Goal: Check status: Check status

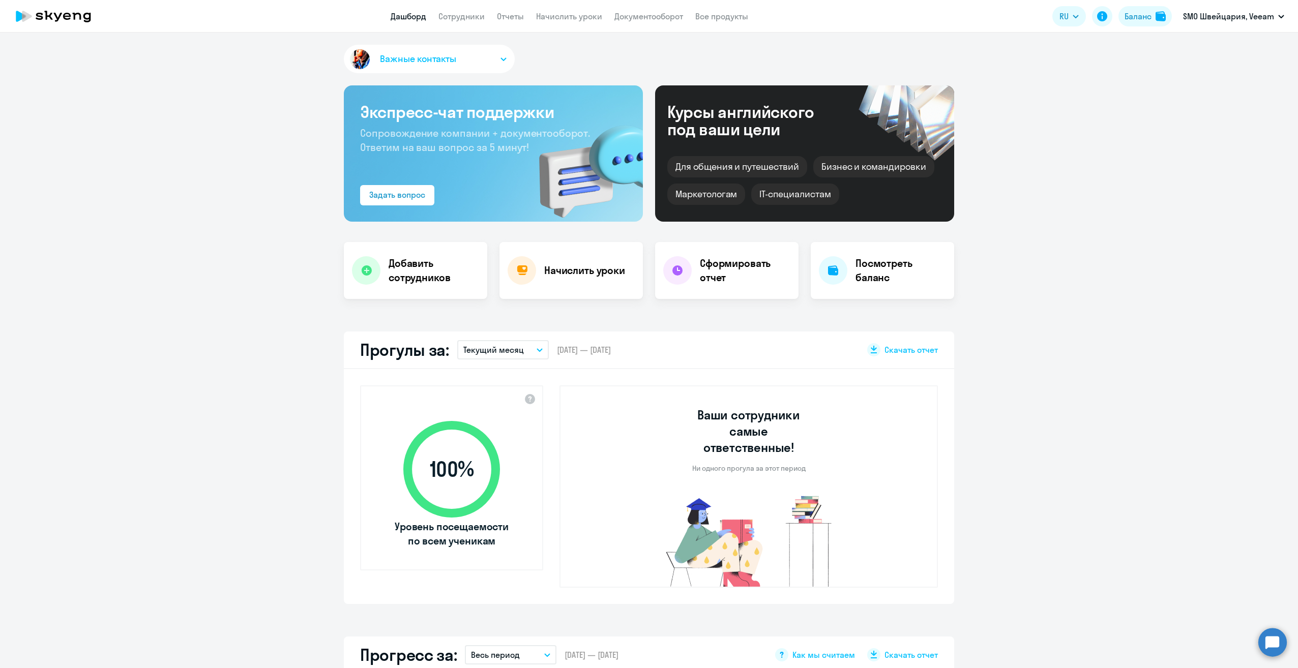
select select "30"
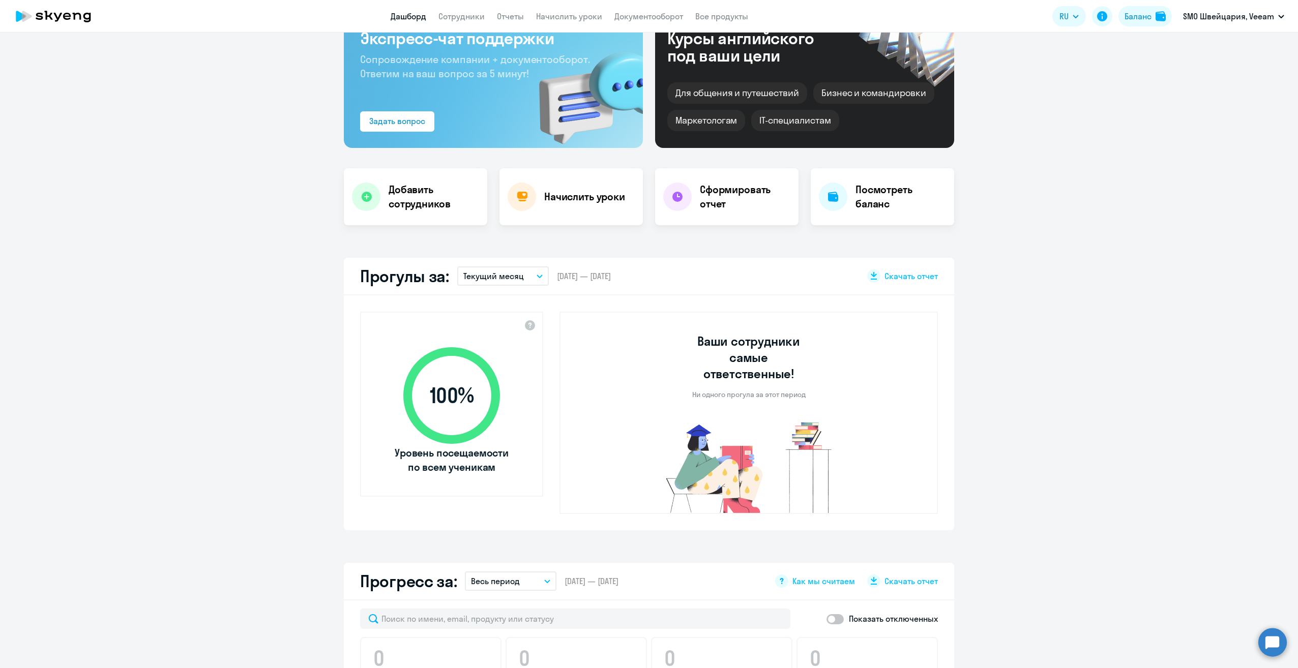
scroll to position [51, 0]
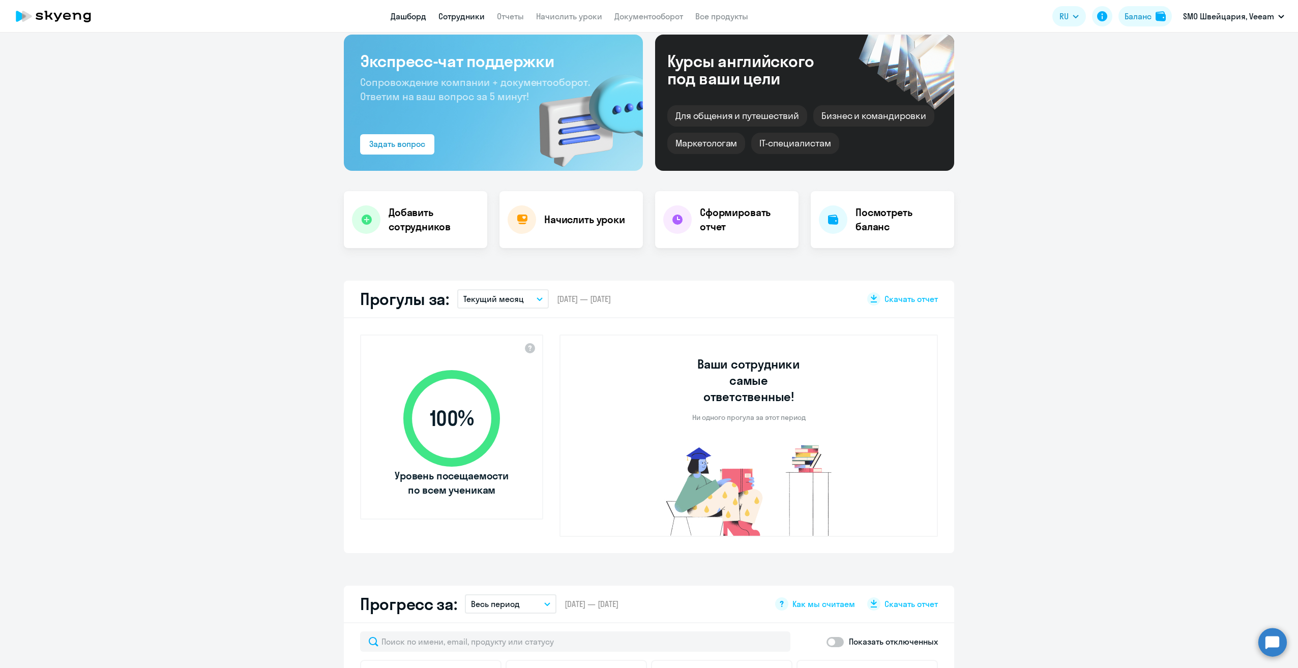
click at [472, 16] on link "Сотрудники" at bounding box center [461, 16] width 46 height 10
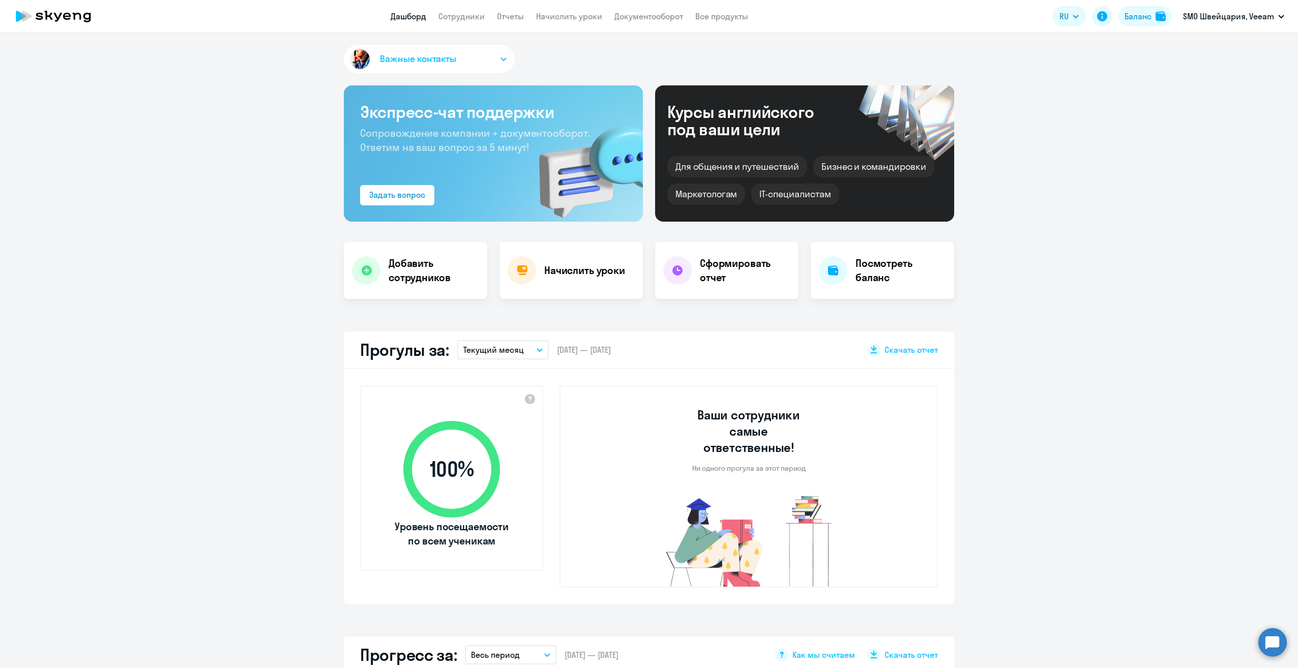
select select "30"
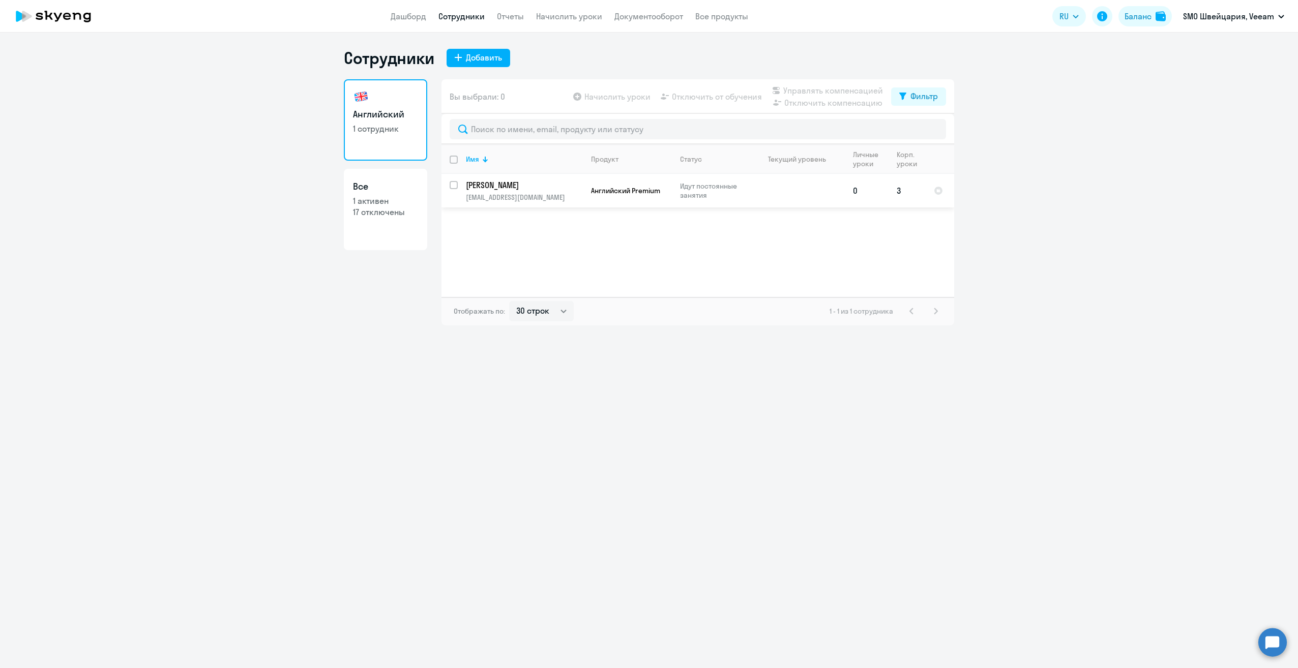
click at [496, 185] on p "[PERSON_NAME]" at bounding box center [523, 185] width 115 height 11
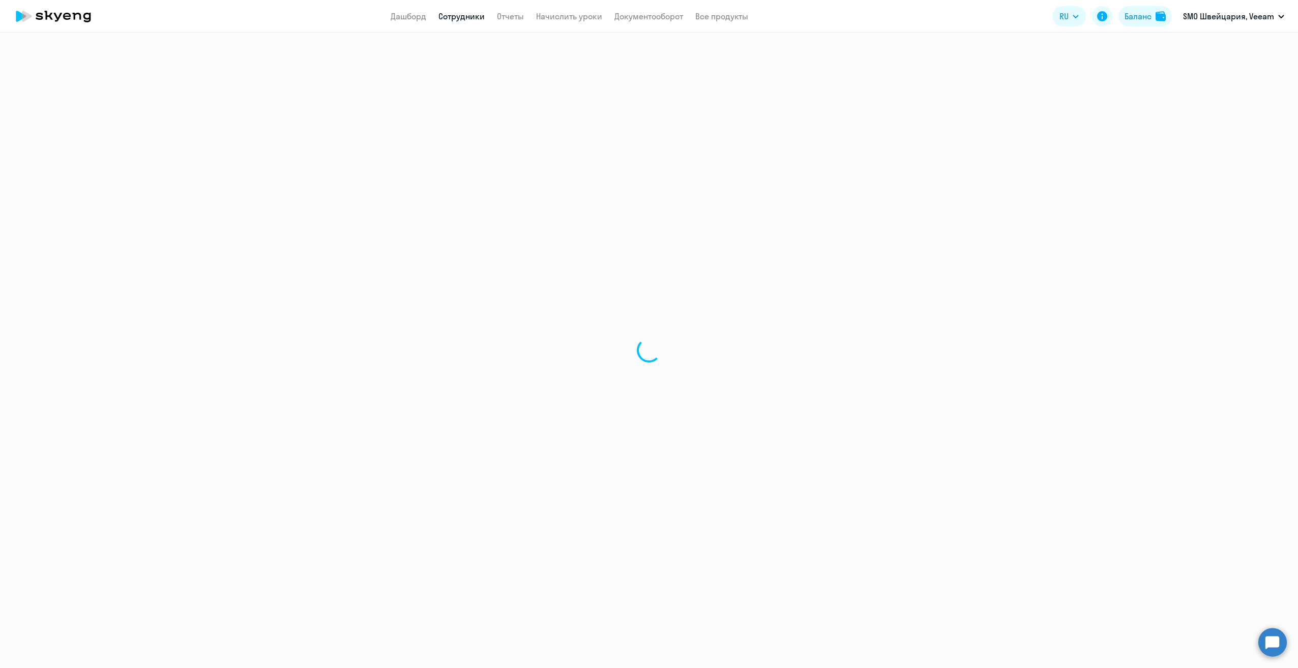
select select "english"
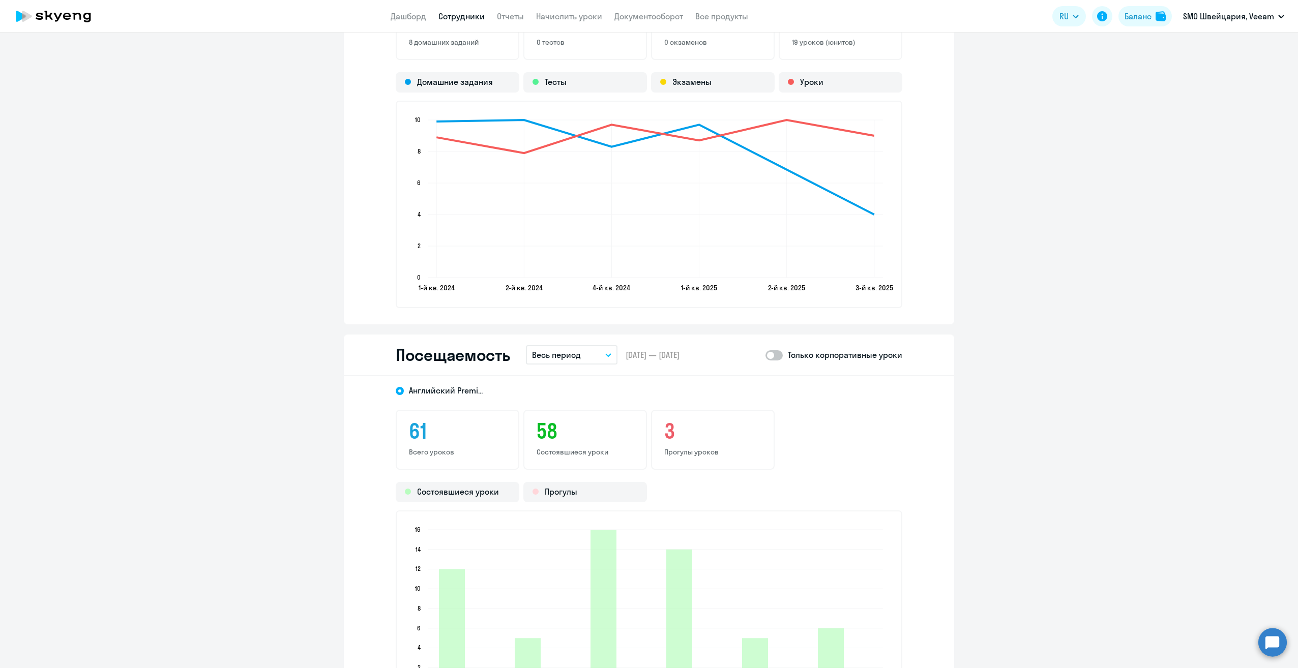
scroll to position [864, 0]
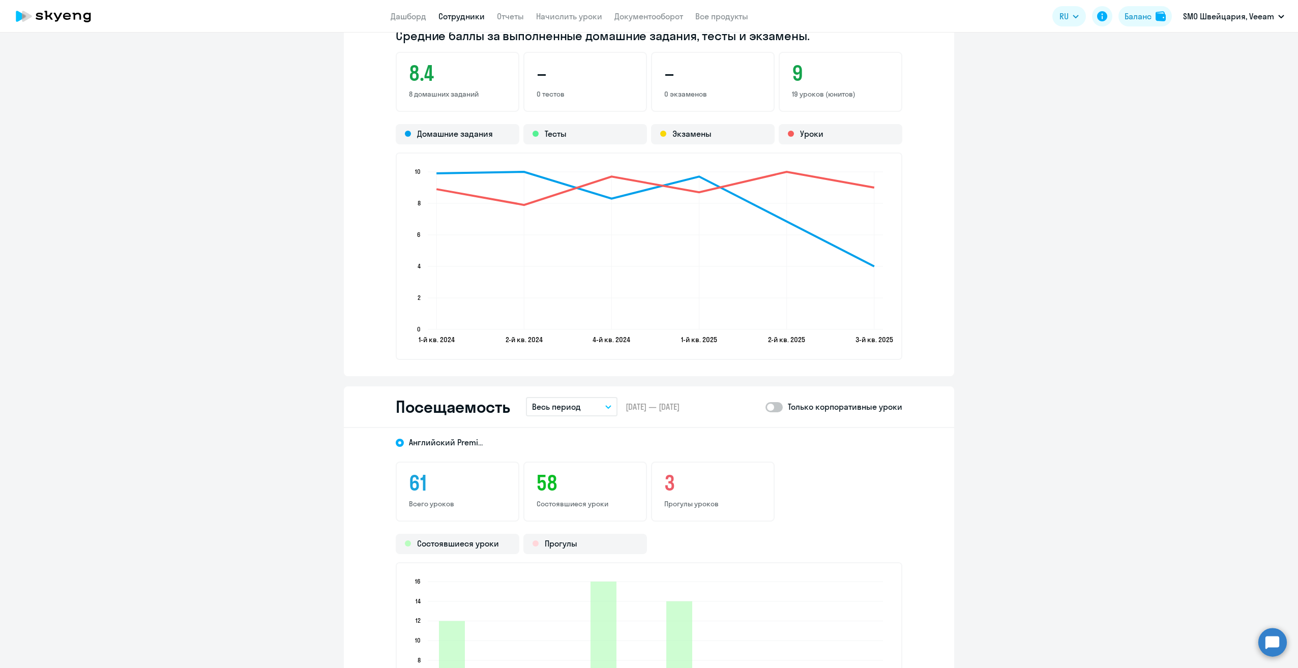
click at [605, 406] on icon "button" at bounding box center [608, 407] width 6 height 4
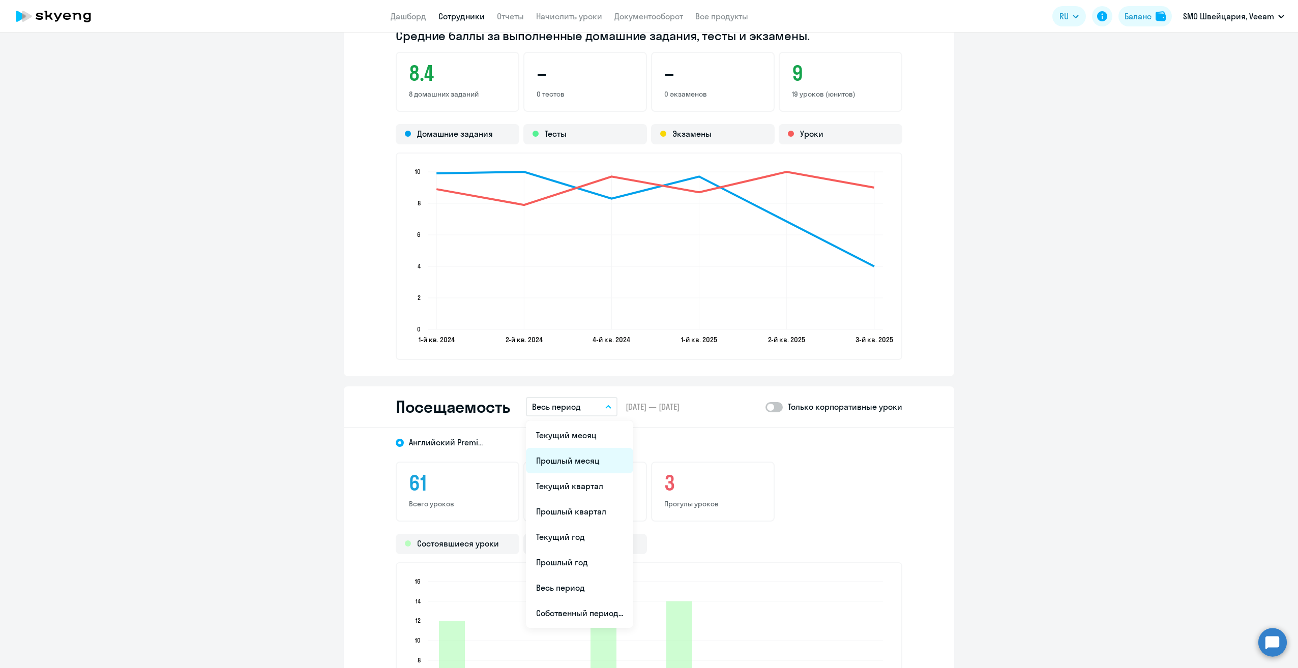
click at [582, 460] on li "Прошлый месяц" at bounding box center [579, 460] width 107 height 25
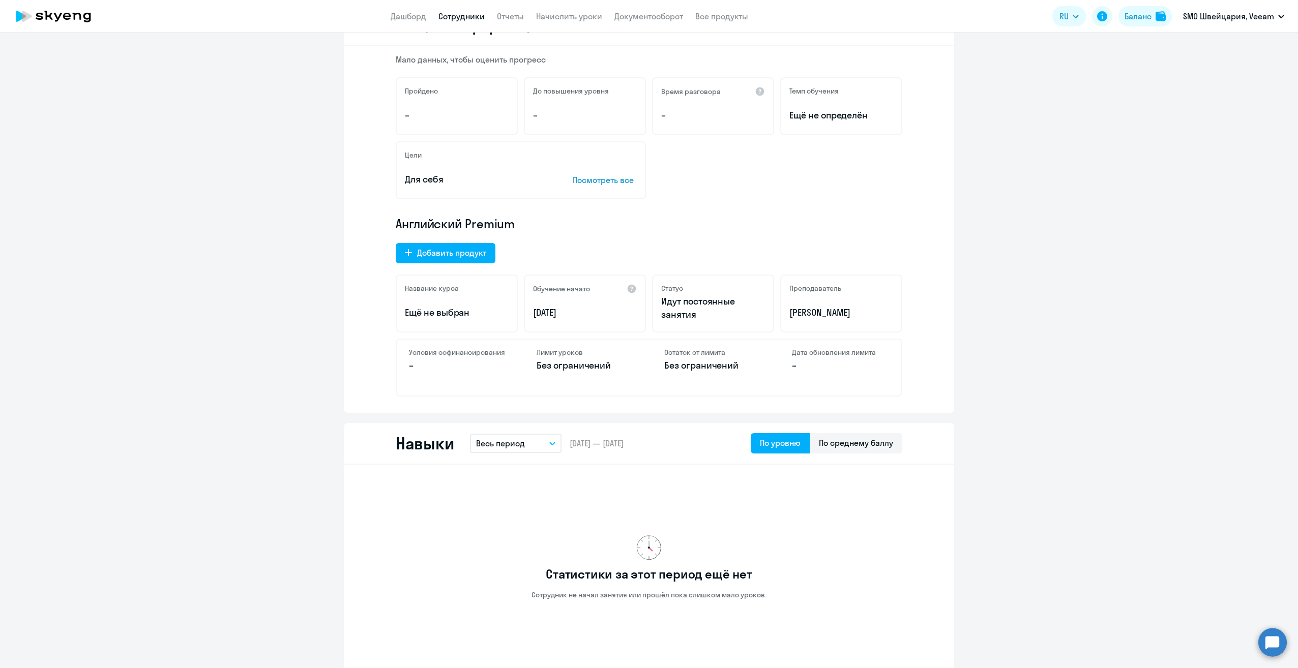
scroll to position [0, 0]
